Goal: Find specific page/section: Find specific page/section

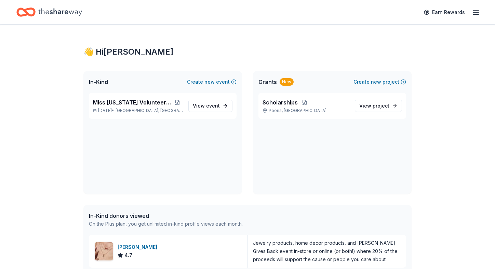
click at [42, 94] on div "👋 Hi [PERSON_NAME] In-Kind Create new event Miss [US_STATE] Volunteer Pageant […" at bounding box center [247, 251] width 495 height 453
click at [465, 110] on div "👋 Hi [PERSON_NAME] In-Kind Create new event Miss [US_STATE] Volunteer Pageant […" at bounding box center [247, 251] width 495 height 453
click at [476, 12] on line "button" at bounding box center [475, 12] width 5 height 0
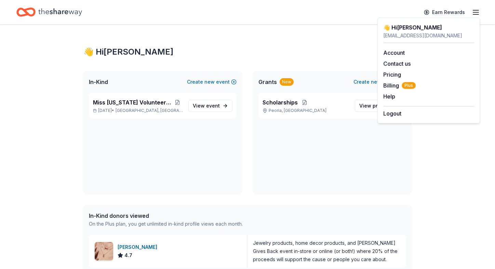
click at [194, 51] on div "👋 Hi [PERSON_NAME]" at bounding box center [247, 51] width 328 height 11
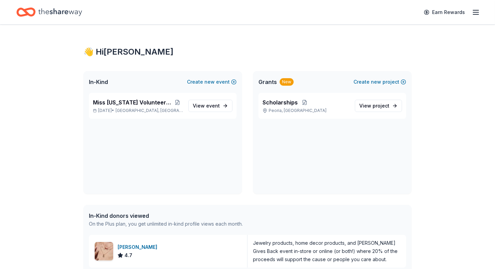
click at [58, 9] on icon "Home" at bounding box center [60, 12] width 44 height 14
click at [48, 11] on icon "Home" at bounding box center [60, 12] width 44 height 14
click at [439, 117] on div "👋 Hi [PERSON_NAME] In-Kind Create new event Miss [US_STATE] Volunteer Pageant […" at bounding box center [247, 251] width 495 height 453
click at [387, 106] on span "project" at bounding box center [381, 106] width 17 height 6
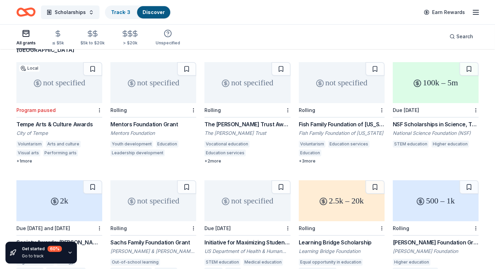
scroll to position [68, 0]
